Goal: Transaction & Acquisition: Book appointment/travel/reservation

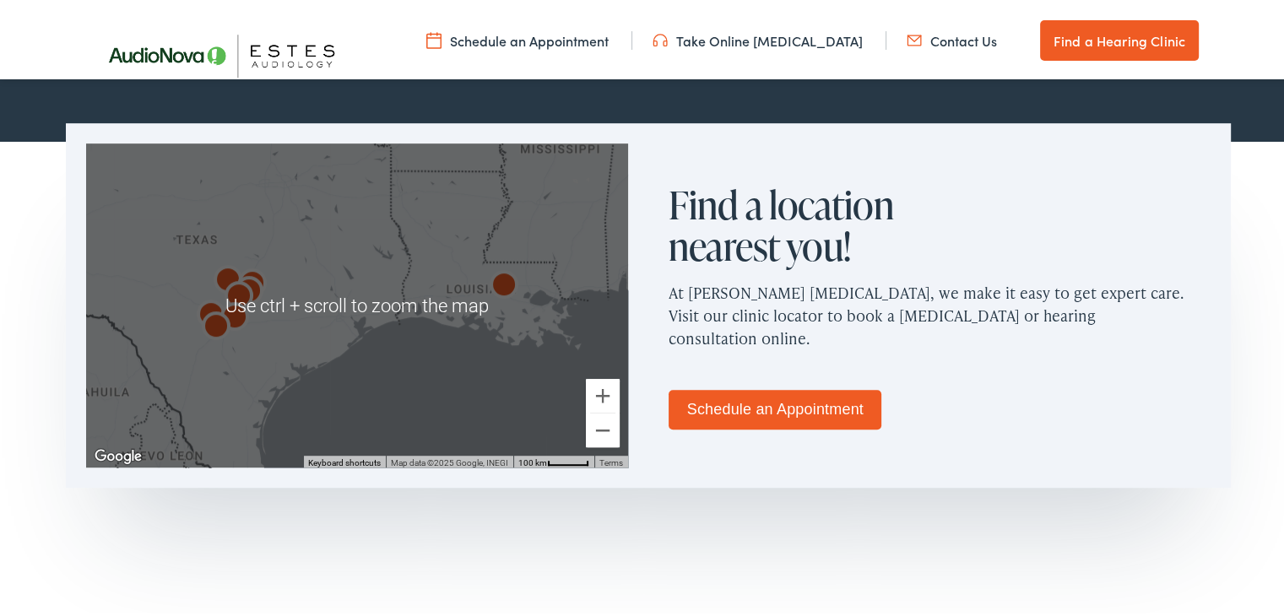
scroll to position [1098, 0]
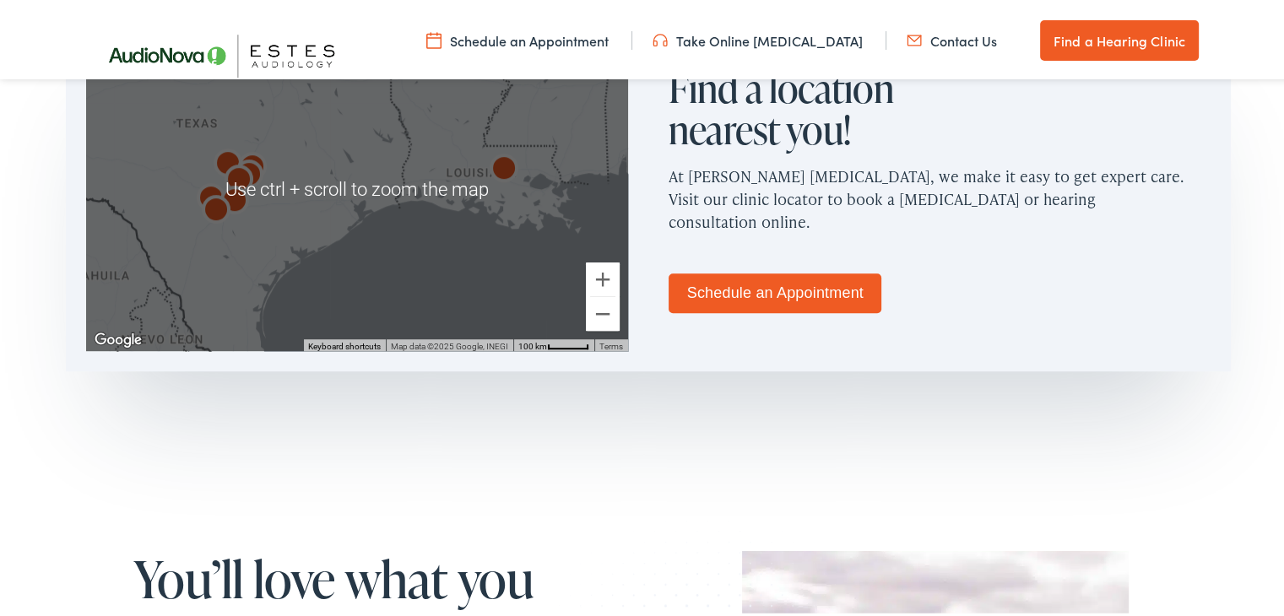
click at [341, 287] on div at bounding box center [357, 186] width 542 height 324
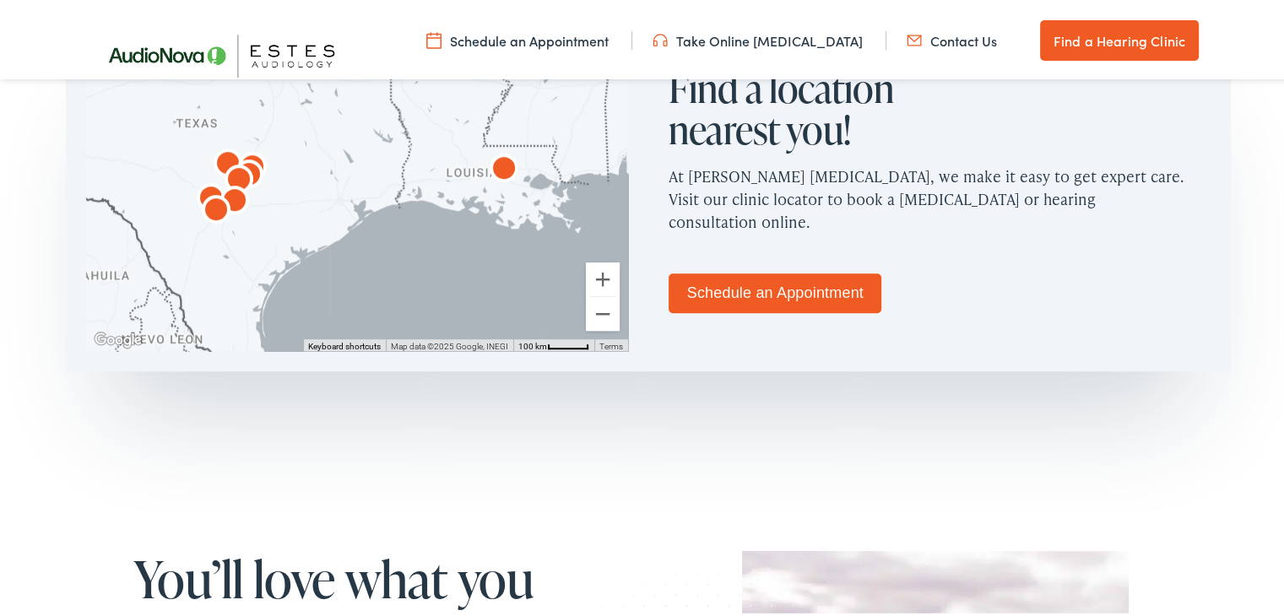
click at [528, 41] on link "Schedule an Appointment" at bounding box center [517, 37] width 182 height 19
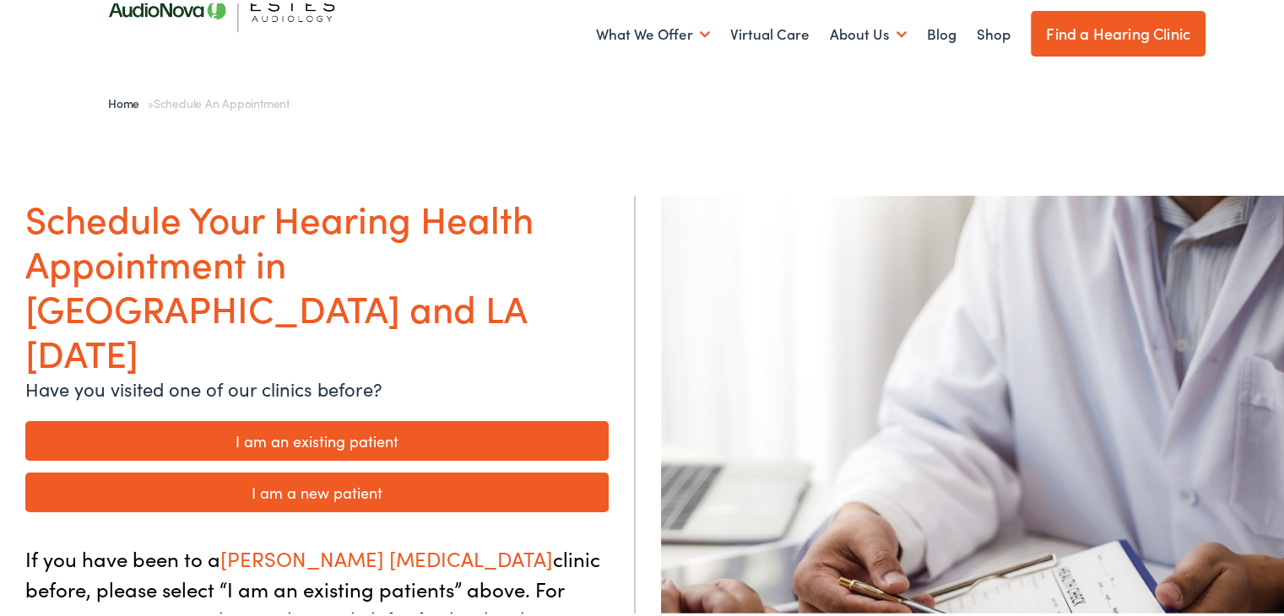
scroll to position [84, 0]
